Goal: Task Accomplishment & Management: Complete application form

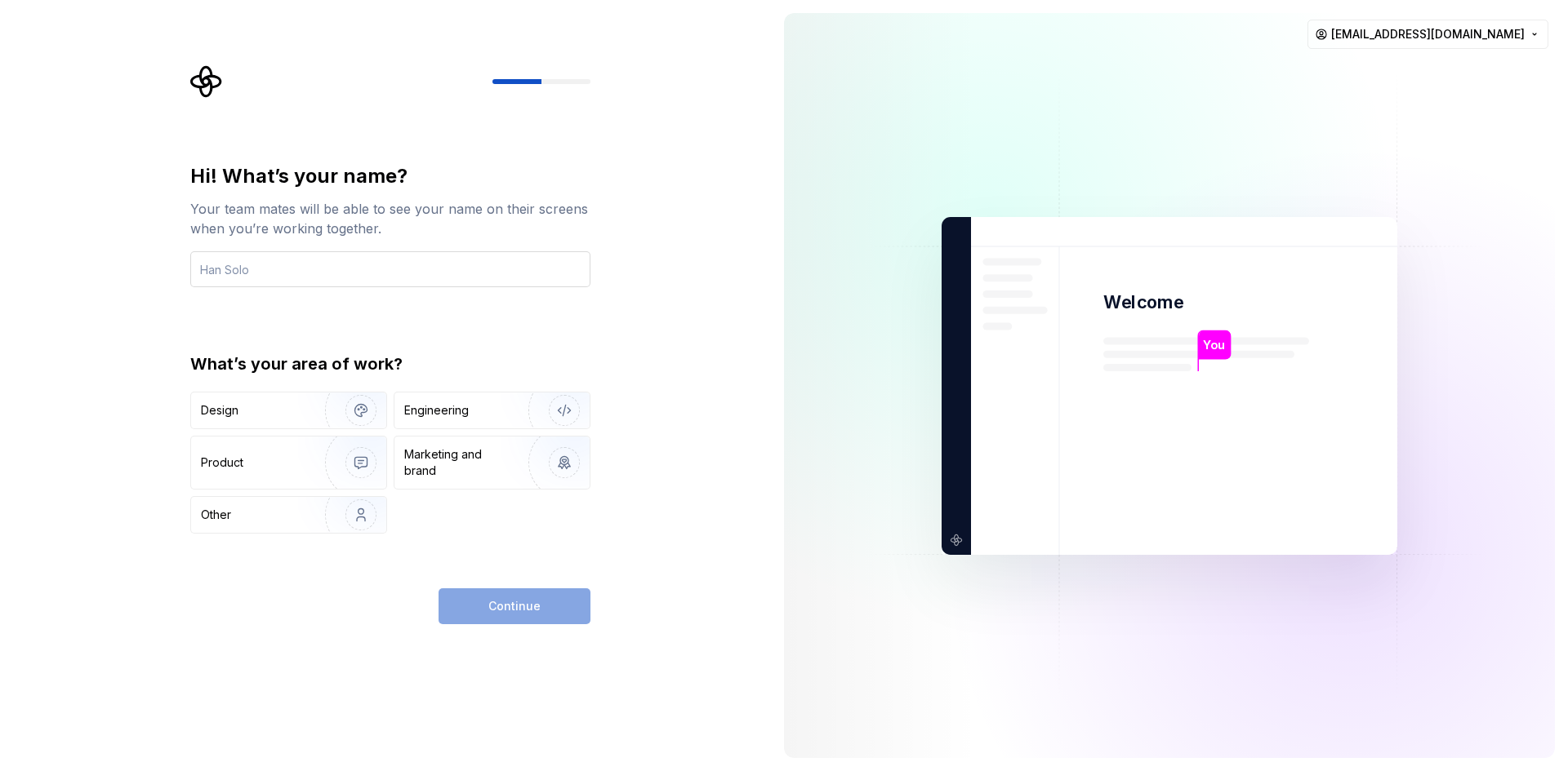
click at [305, 276] on input "text" at bounding box center [390, 269] width 400 height 36
click at [514, 598] on div "Continue" at bounding box center [514, 606] width 152 height 36
click at [266, 266] on input "text" at bounding box center [390, 269] width 400 height 36
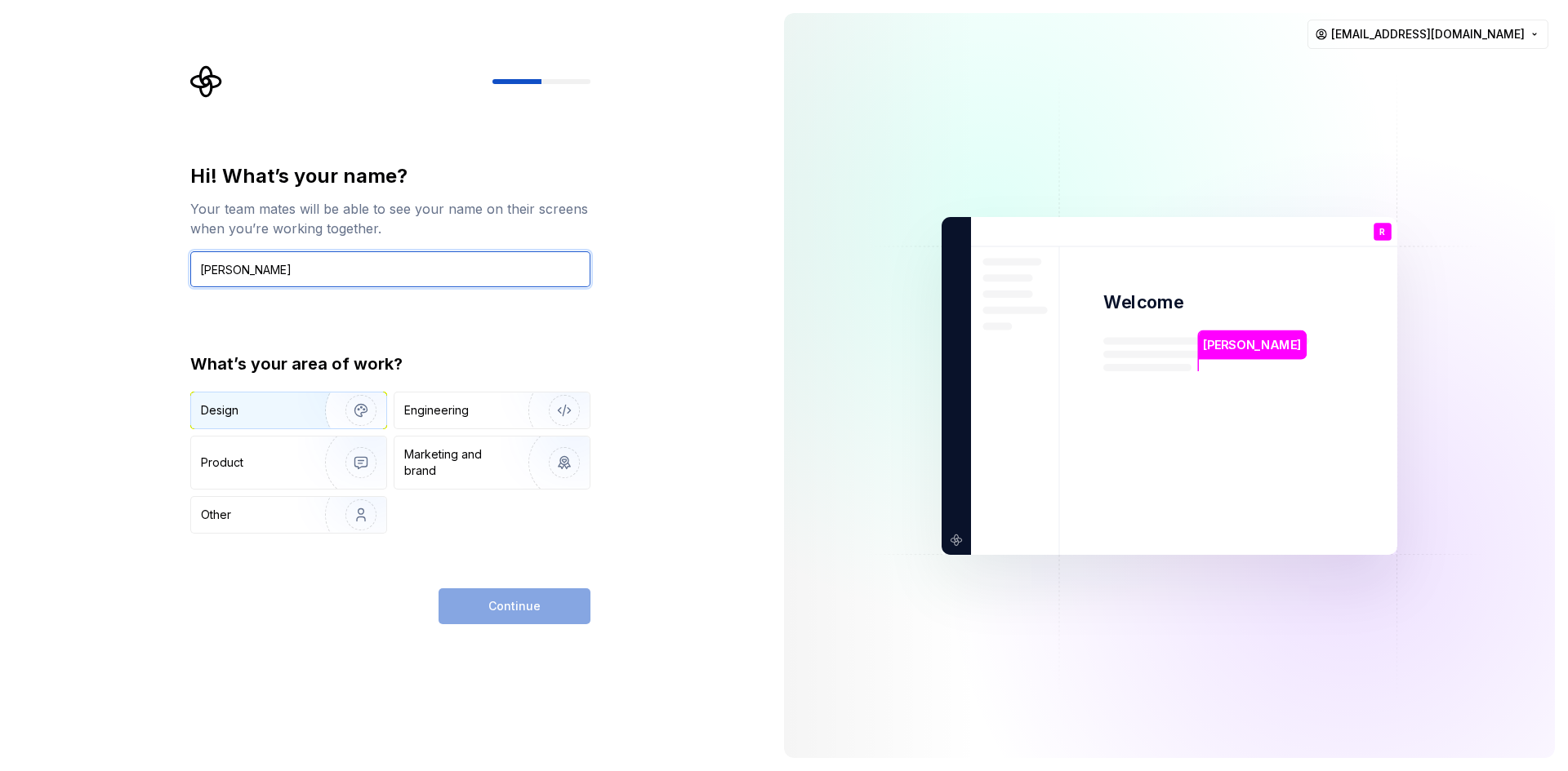
type input "[PERSON_NAME]"
click at [290, 412] on div "Design" at bounding box center [252, 411] width 103 height 17
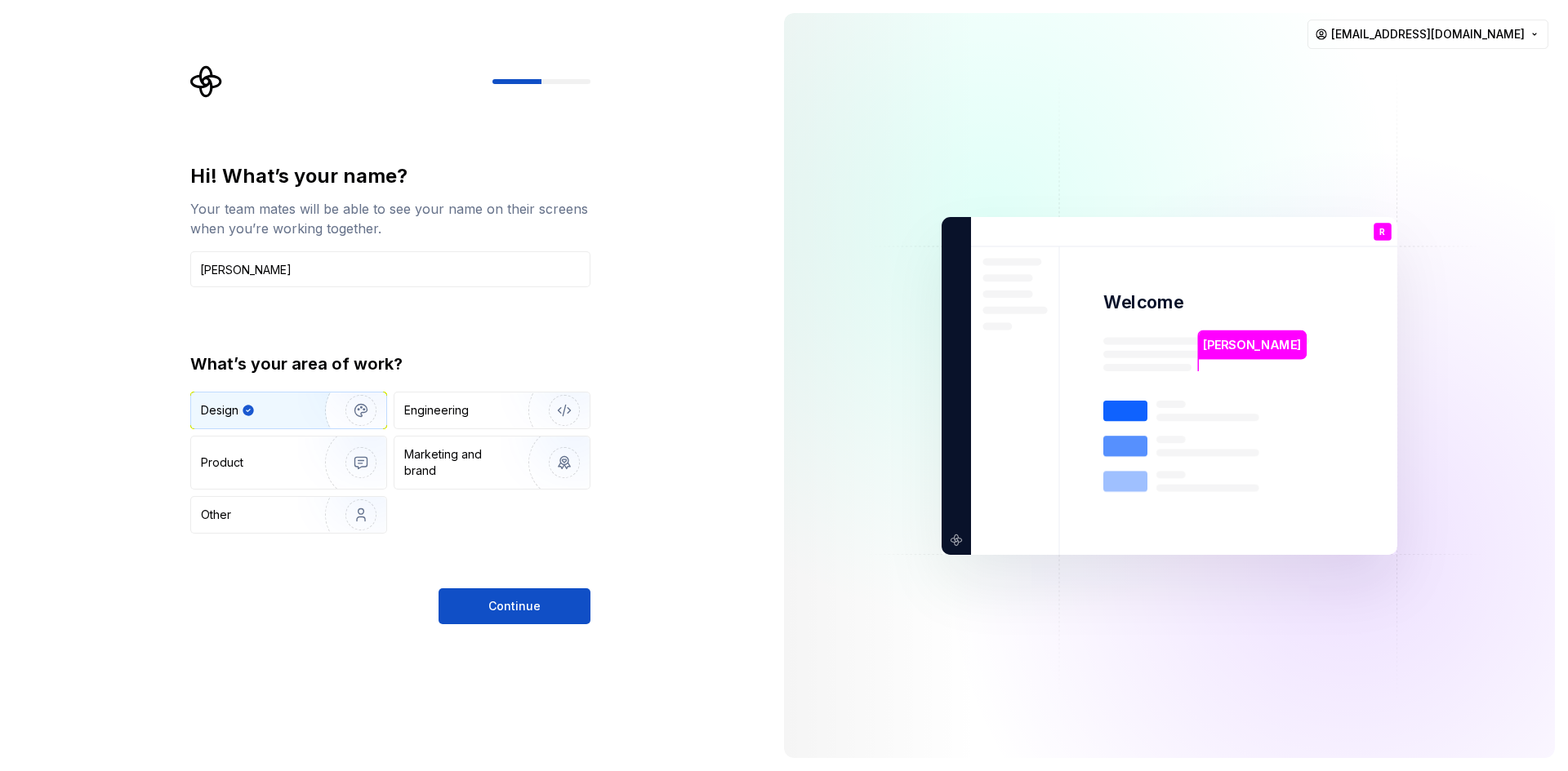
click at [294, 421] on div "Design" at bounding box center [288, 411] width 195 height 36
click at [254, 410] on icon "button" at bounding box center [248, 411] width 13 height 13
click at [501, 419] on img "button" at bounding box center [553, 411] width 105 height 109
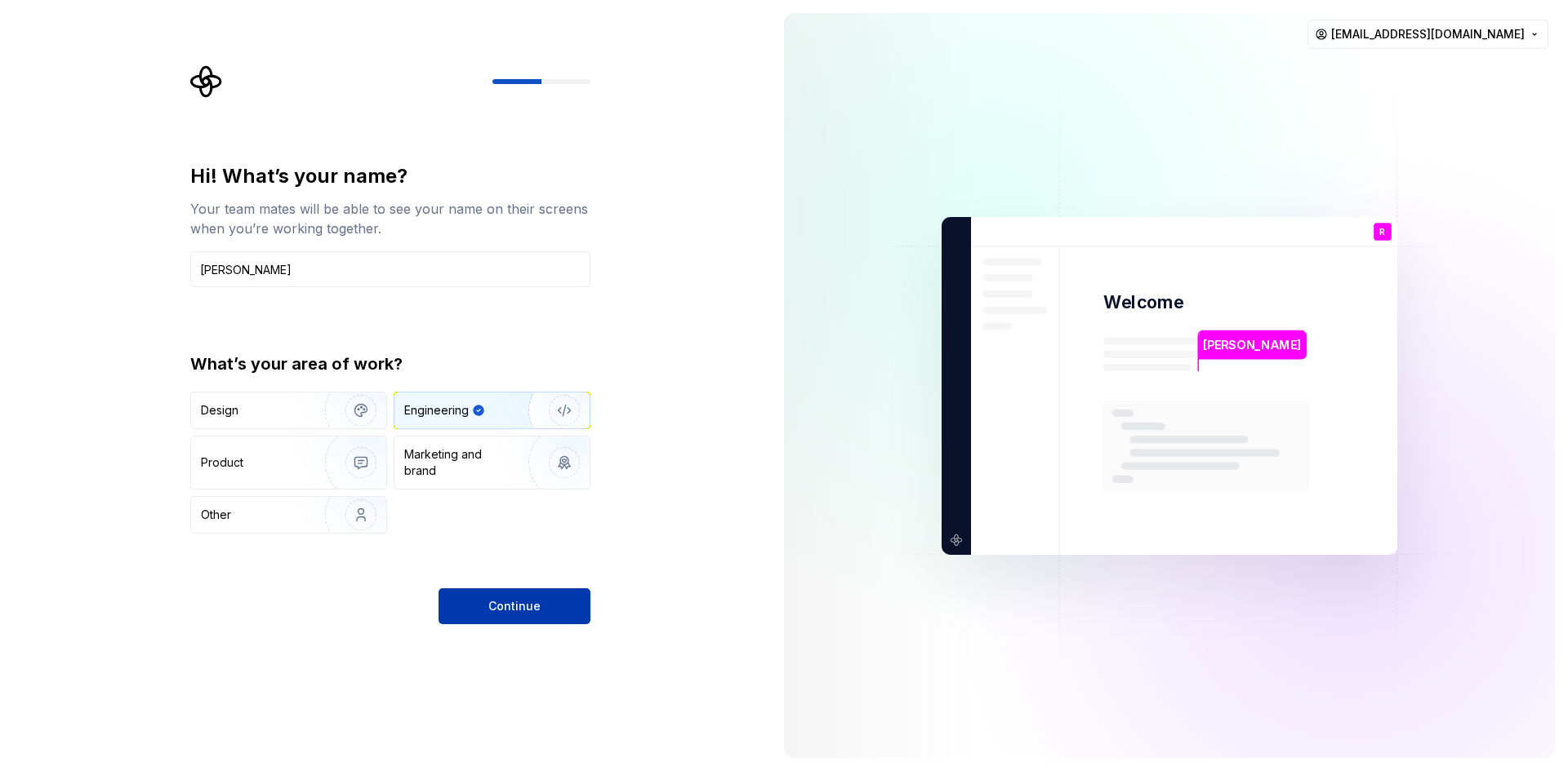
click at [510, 607] on span "Continue" at bounding box center [514, 607] width 52 height 17
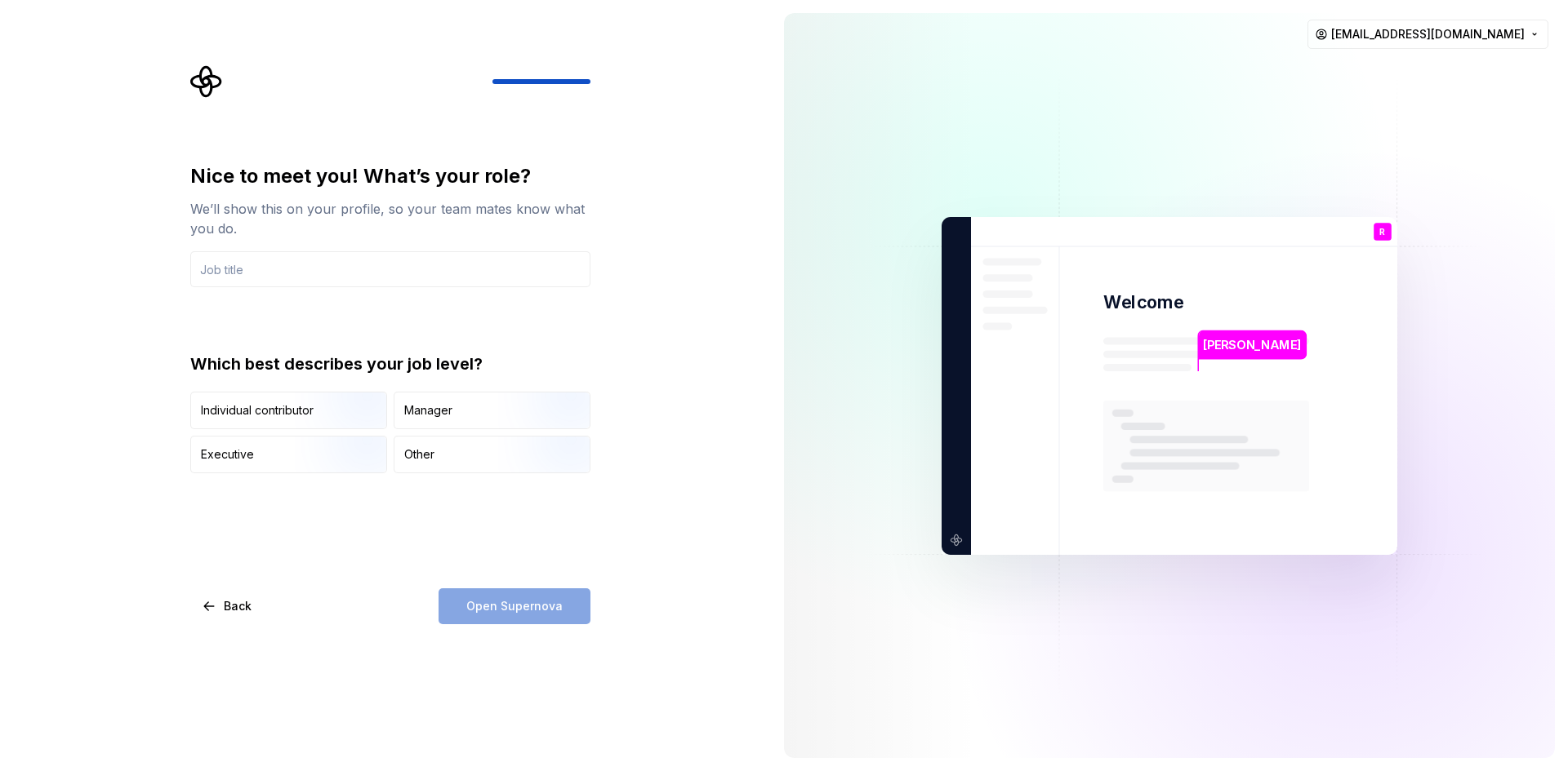
click at [479, 611] on div "Open Supernova" at bounding box center [514, 606] width 152 height 36
click at [340, 395] on img "button" at bounding box center [346, 431] width 105 height 109
click at [507, 600] on div "Open Supernova" at bounding box center [514, 606] width 152 height 36
click at [498, 610] on div "Open Supernova" at bounding box center [514, 606] width 152 height 36
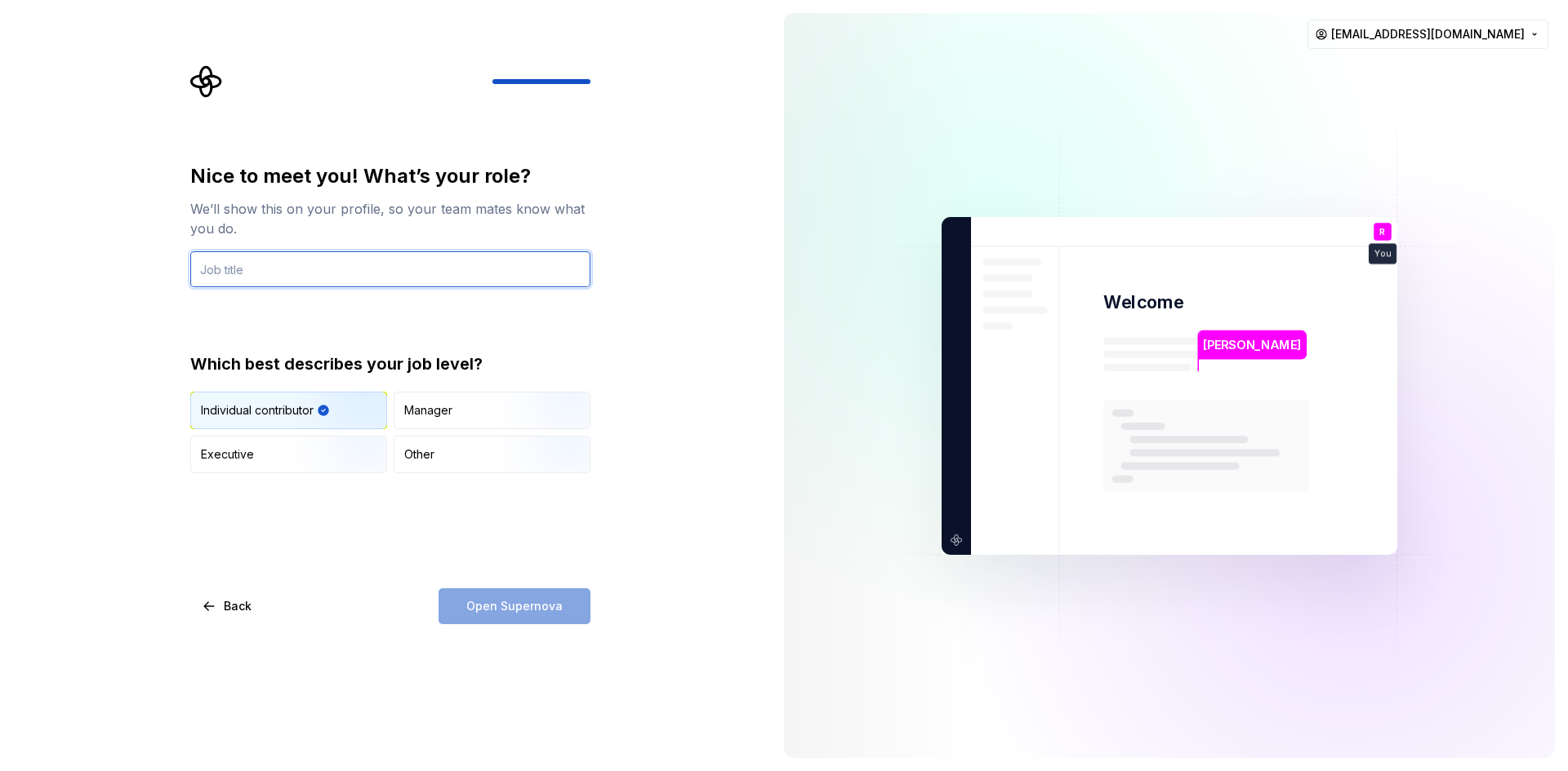
click at [281, 274] on input "text" at bounding box center [390, 269] width 400 height 36
type input "architect"
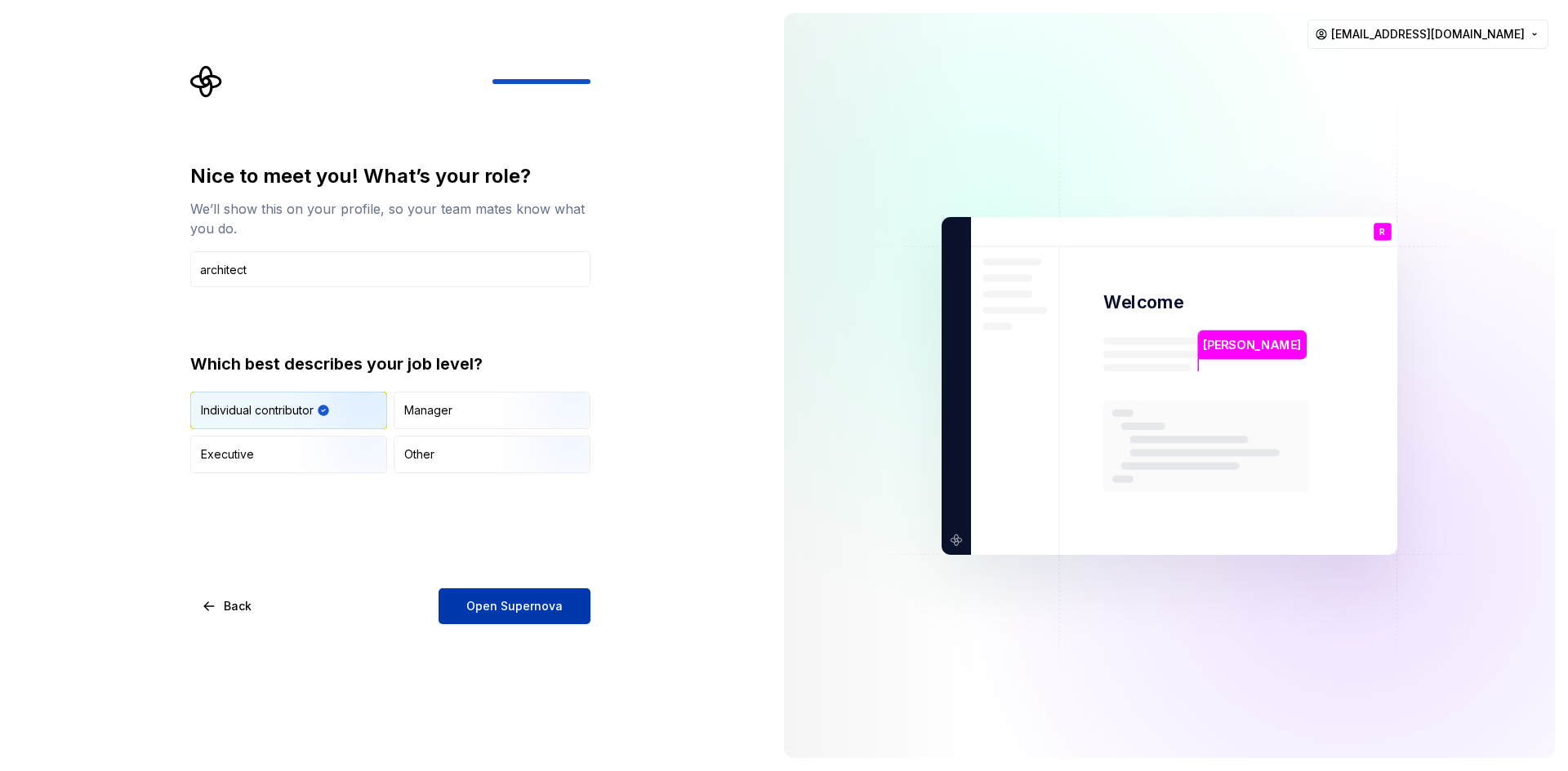
click at [542, 605] on span "Open Supernova" at bounding box center [514, 607] width 97 height 17
